Goal: Information Seeking & Learning: Learn about a topic

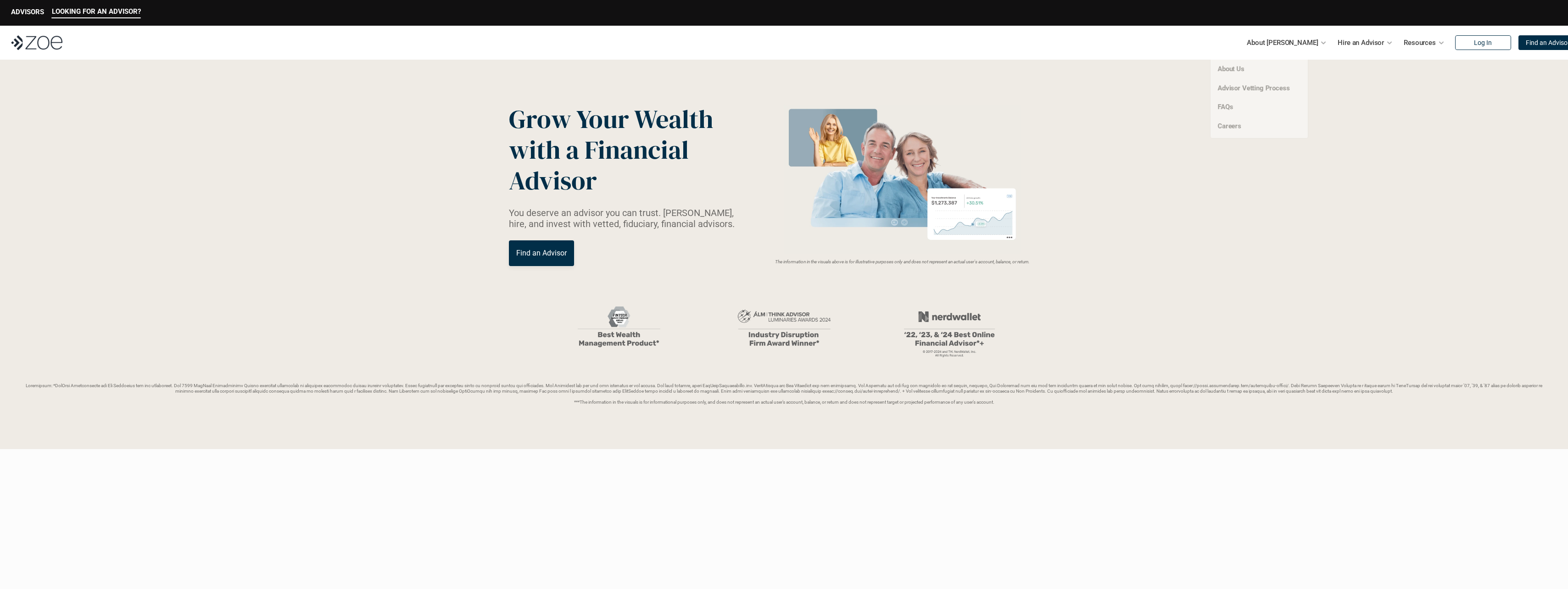
click at [1299, 43] on div "About [PERSON_NAME]" at bounding box center [1287, 43] width 80 height 19
click at [1219, 71] on link "About Us" at bounding box center [1230, 69] width 28 height 8
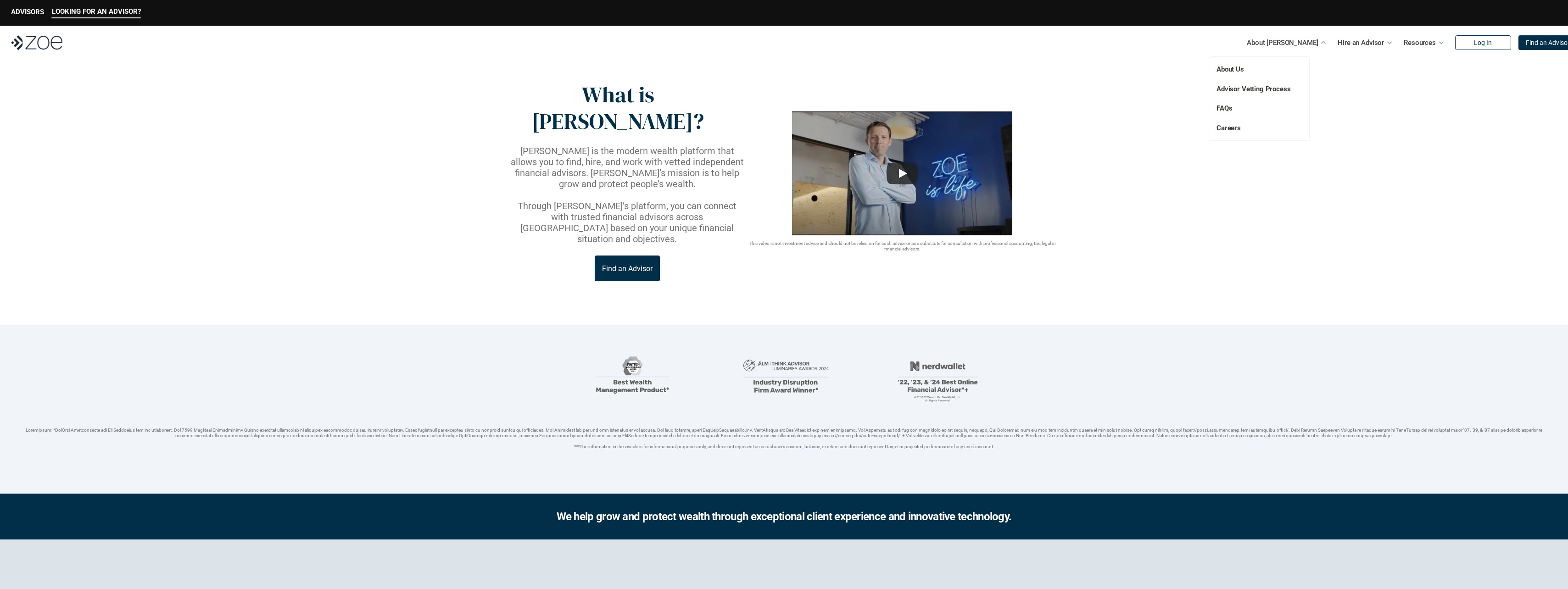
click at [1253, 110] on p "FAQs" at bounding box center [1244, 109] width 55 height 11
click at [1233, 112] on div "About Us Advisor Vetting Process FAQs Careers" at bounding box center [1259, 99] width 100 height 84
click at [1227, 105] on link "FAQs" at bounding box center [1224, 108] width 16 height 8
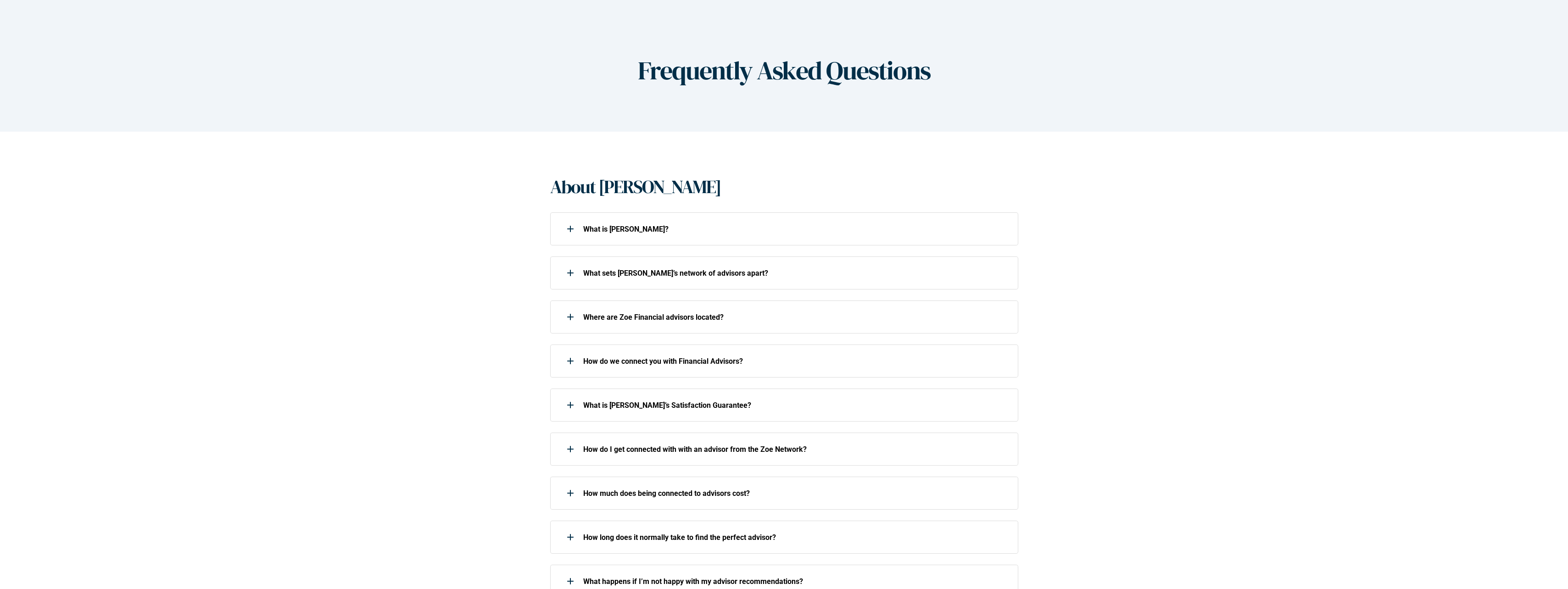
scroll to position [183, 0]
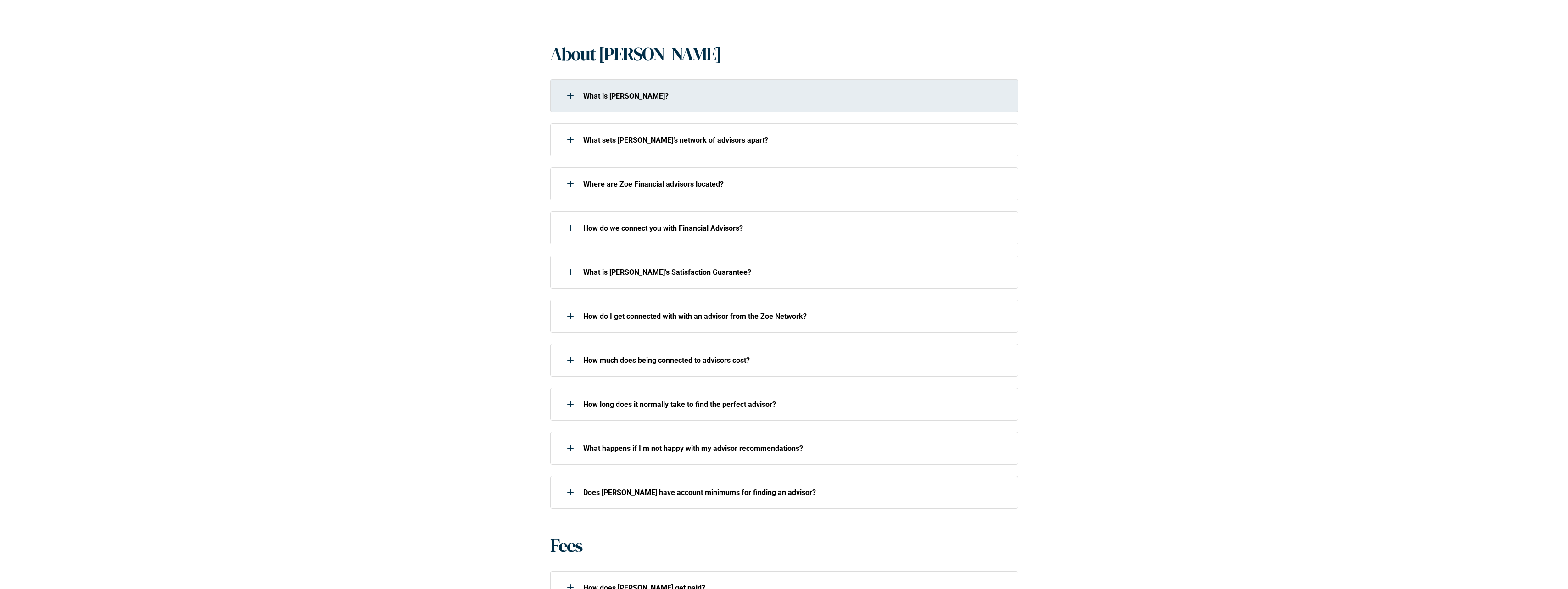
click at [554, 94] on div "What is [PERSON_NAME]?" at bounding box center [778, 95] width 457 height 19
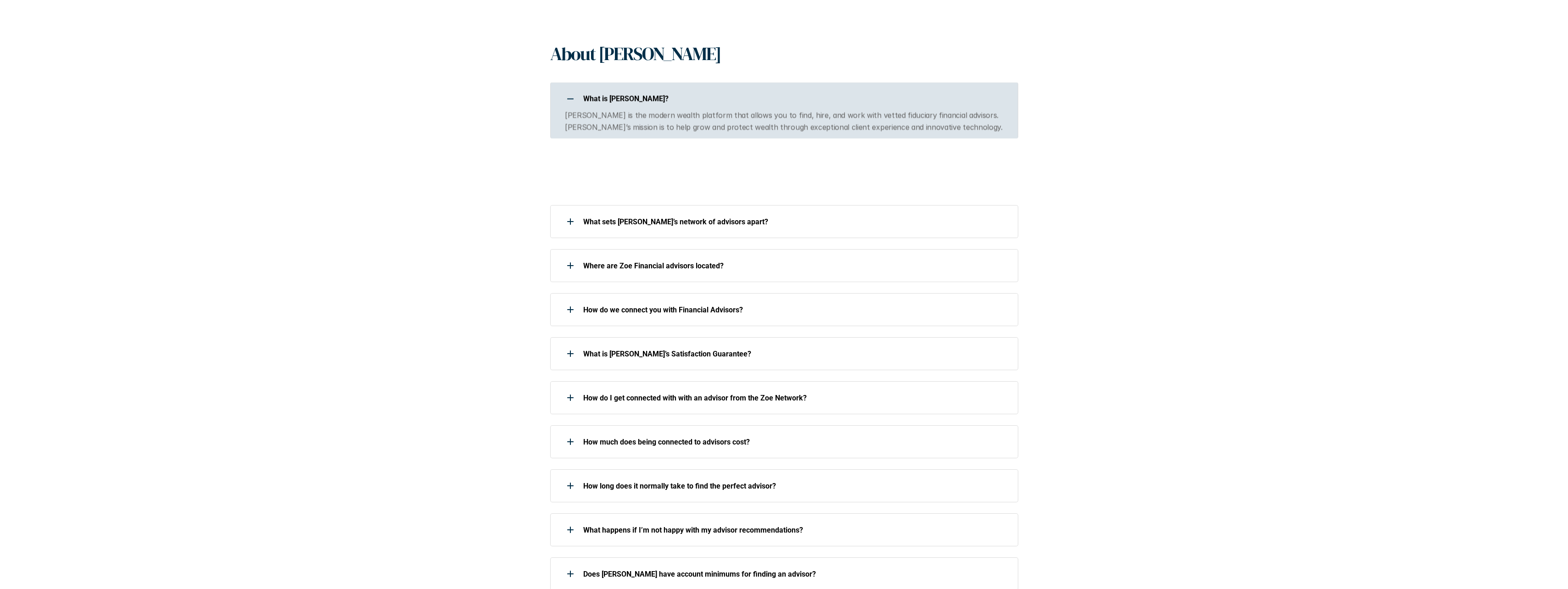
click at [559, 93] on div "What is [PERSON_NAME]?" at bounding box center [778, 99] width 457 height 19
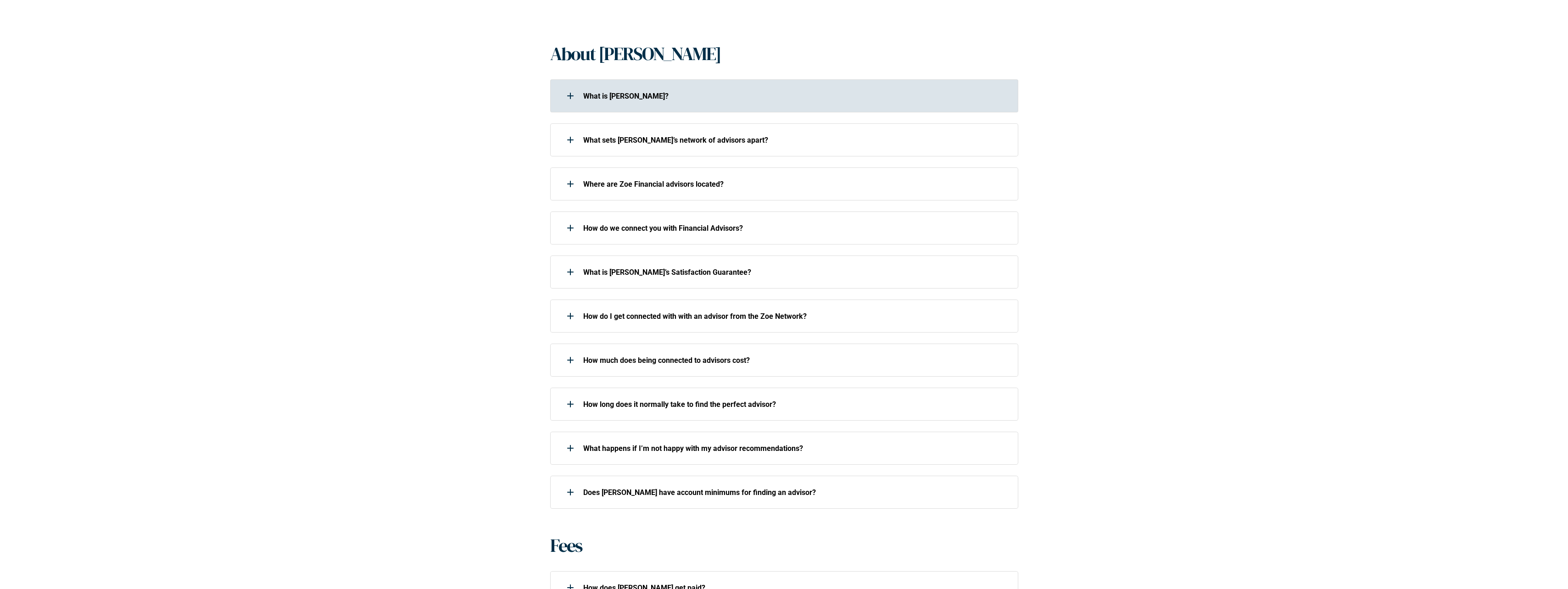
click at [566, 101] on div at bounding box center [570, 95] width 19 height 19
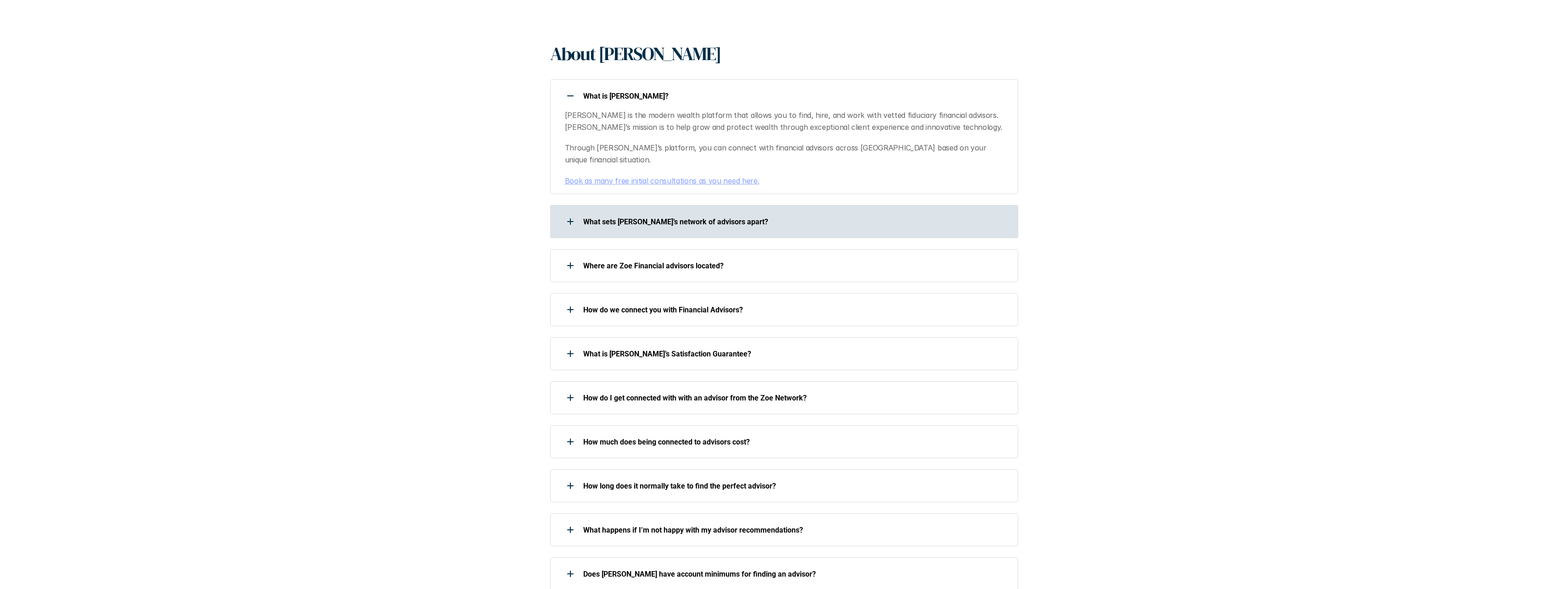
click at [565, 213] on div at bounding box center [570, 222] width 19 height 19
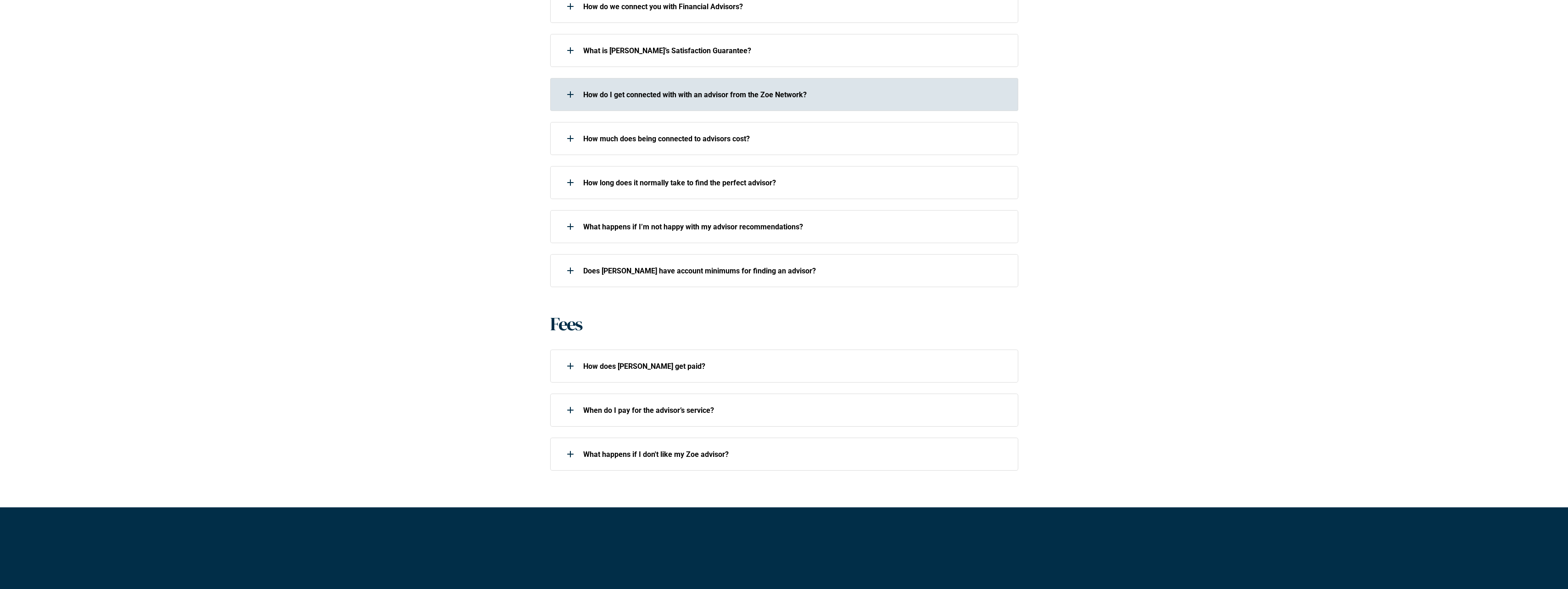
scroll to position [689, 0]
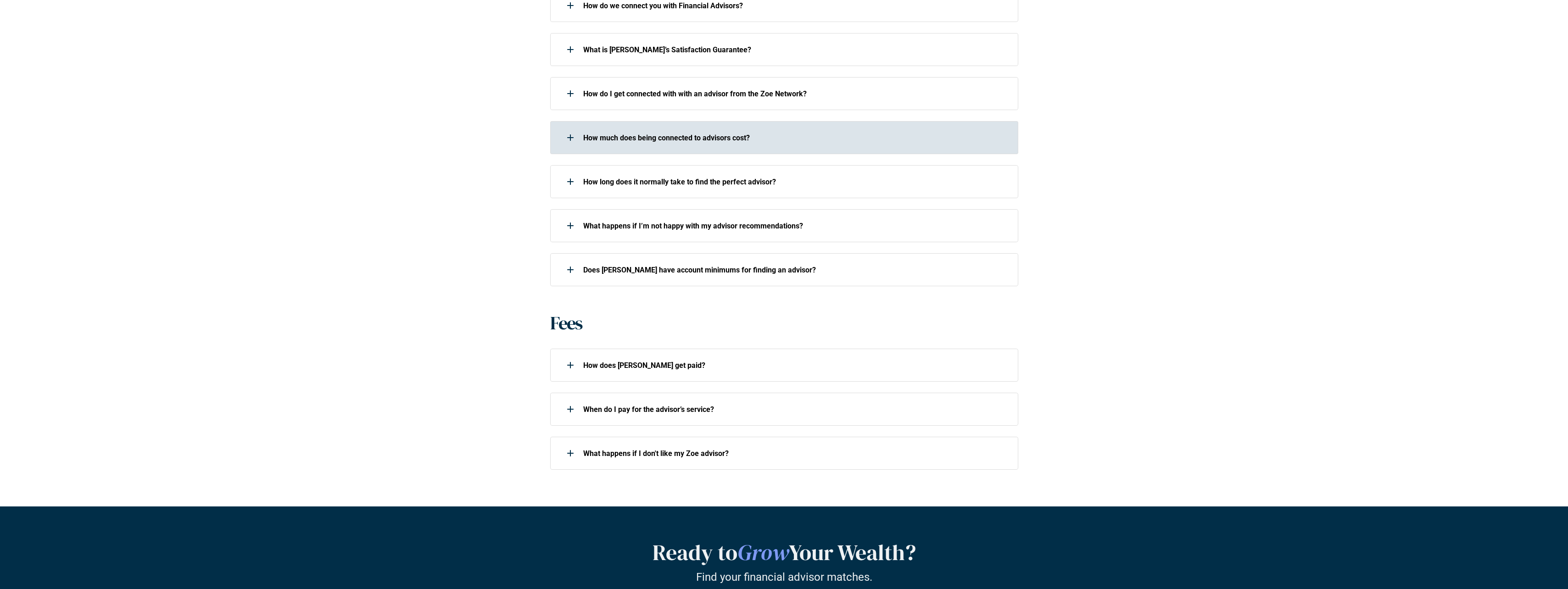
click at [671, 121] on div "How much does being connected to advisors cost?" at bounding box center [784, 137] width 468 height 33
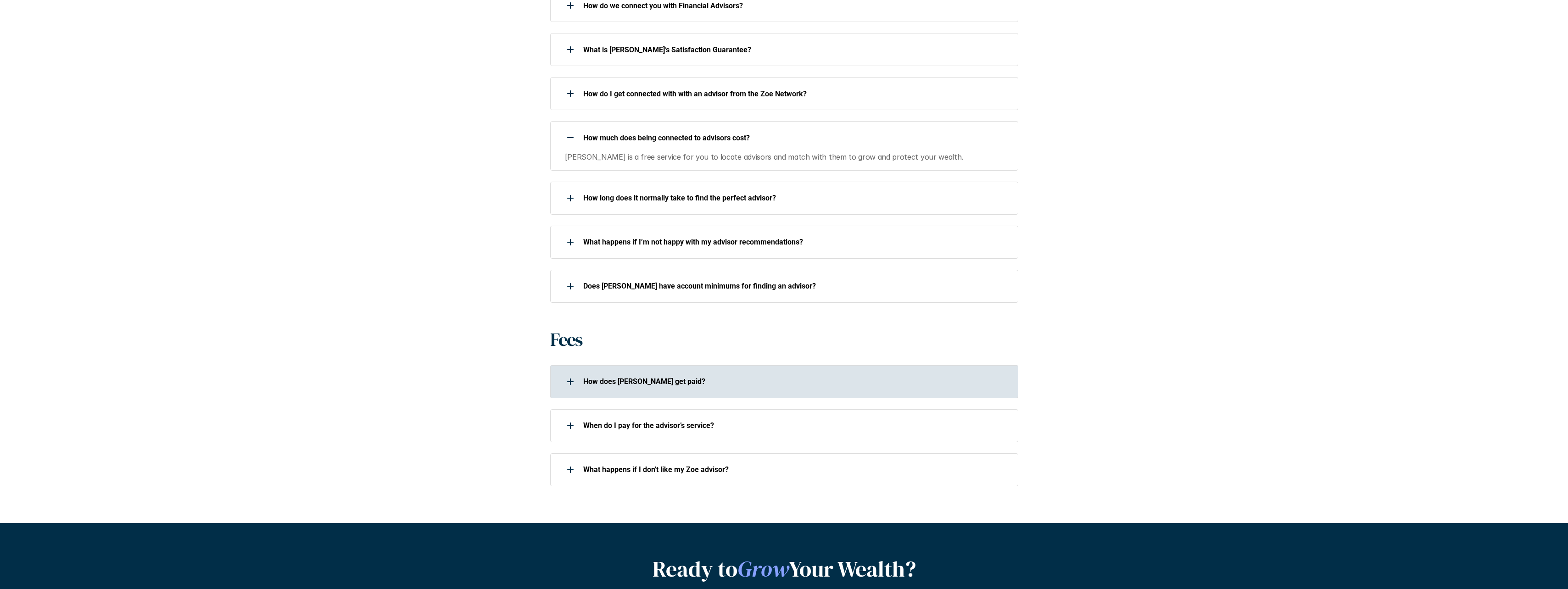
click at [616, 377] on p "How does [PERSON_NAME] get paid?" at bounding box center [794, 382] width 423 height 9
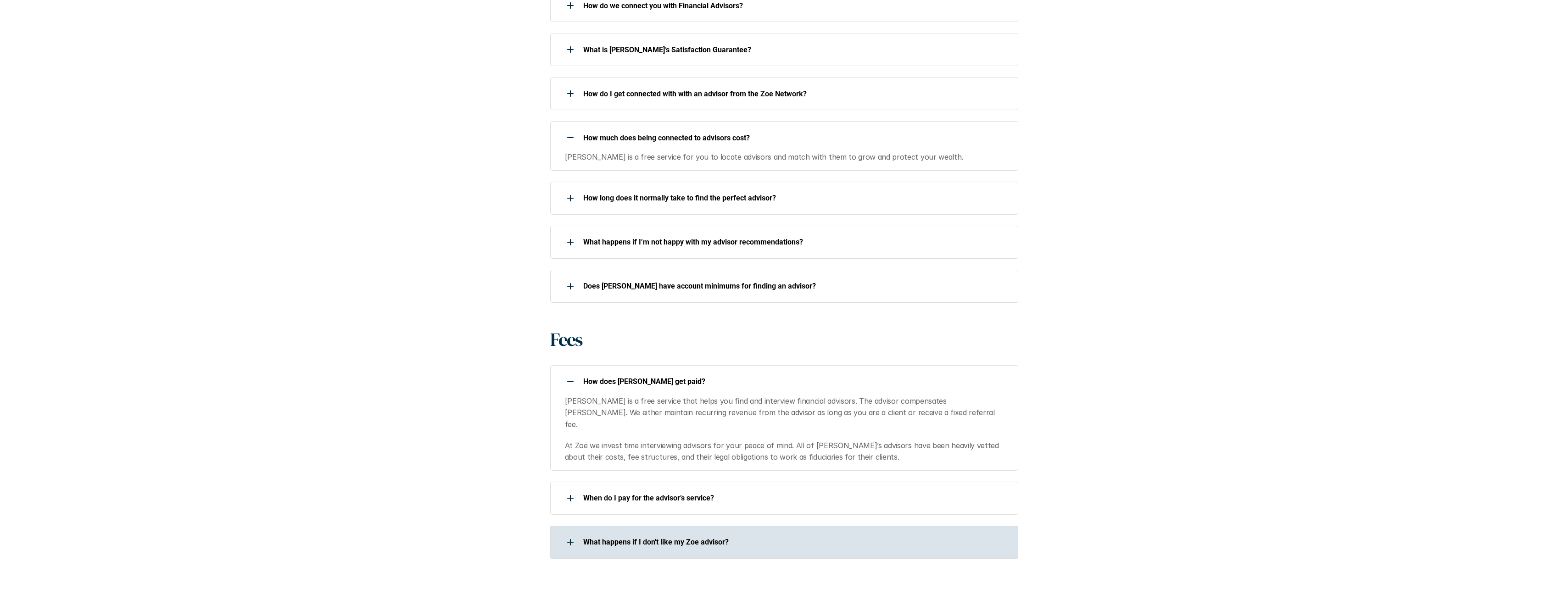
click at [619, 533] on div "What happens if I don't like my Zoe advisor?" at bounding box center [778, 542] width 457 height 19
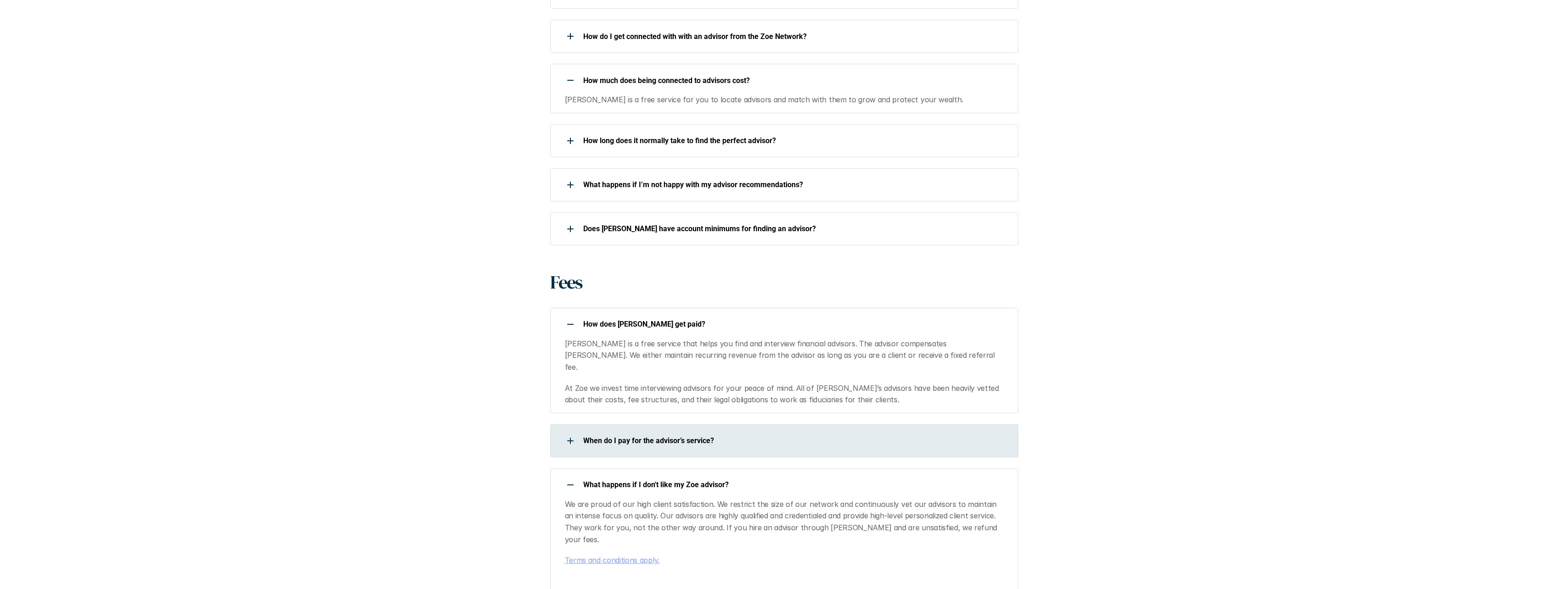
scroll to position [872, 0]
